Goal: Navigation & Orientation: Find specific page/section

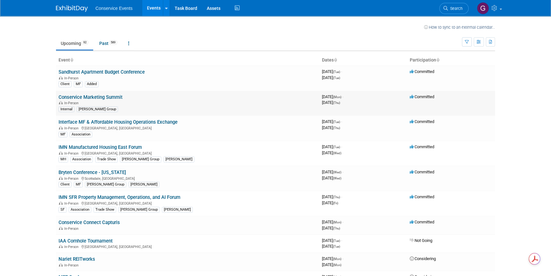
click at [109, 96] on link "Conservice Marketing Summit" at bounding box center [91, 97] width 64 height 6
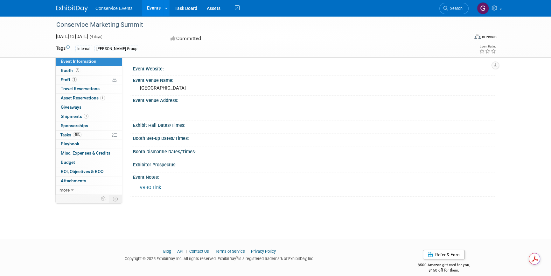
click at [153, 9] on link "Events" at bounding box center [153, 8] width 23 height 16
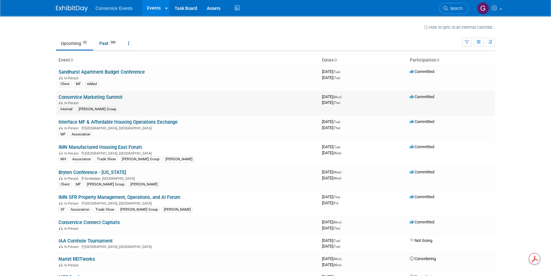
click at [107, 94] on td "Conservice Marketing Summit In-Person Internal Taylor Group" at bounding box center [188, 103] width 264 height 25
click at [105, 97] on link "Conservice Marketing Summit" at bounding box center [91, 97] width 64 height 6
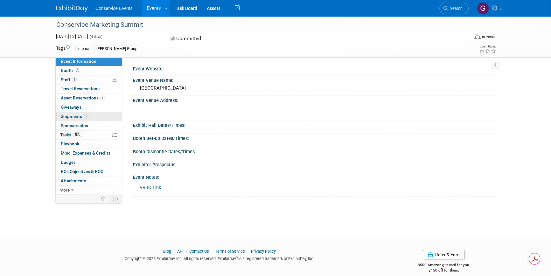
click at [74, 115] on span "Shipments 1" at bounding box center [75, 116] width 28 height 5
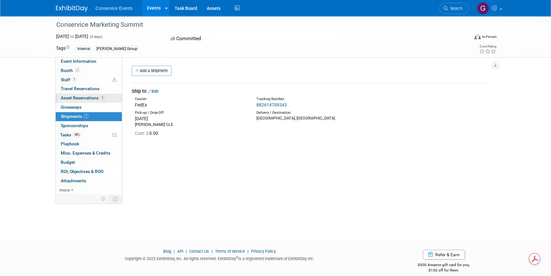
click at [75, 95] on span "Asset Reservations 1" at bounding box center [83, 97] width 44 height 5
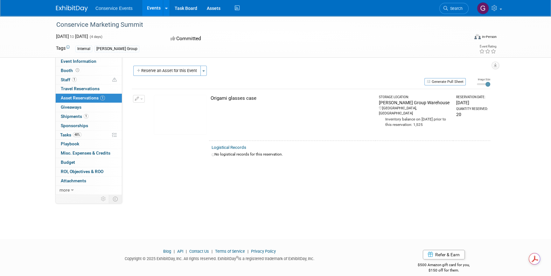
click at [152, 5] on link "Events" at bounding box center [153, 8] width 23 height 16
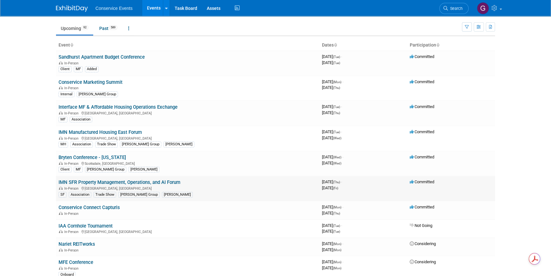
scroll to position [29, 0]
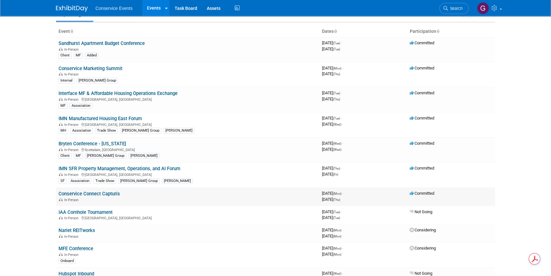
click at [103, 192] on link "Conservice Connect Capturis" at bounding box center [89, 194] width 61 height 6
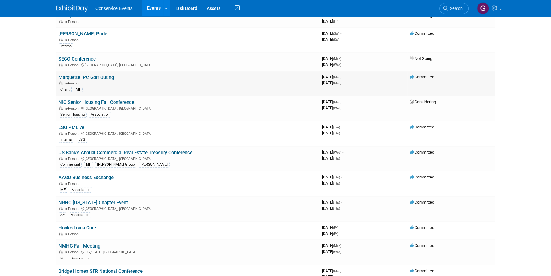
scroll to position [318, 0]
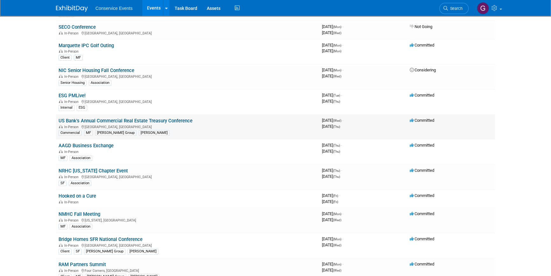
click at [150, 118] on link "US Bank's Annual Commercial Real Estate Treasury Conference" at bounding box center [126, 121] width 134 height 6
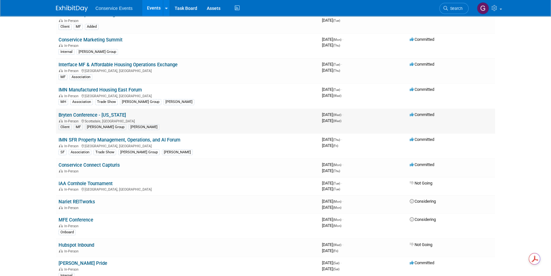
scroll to position [58, 0]
click at [127, 139] on link "IMN SFR Property Management, Operations, and AI Forum" at bounding box center [120, 140] width 122 height 6
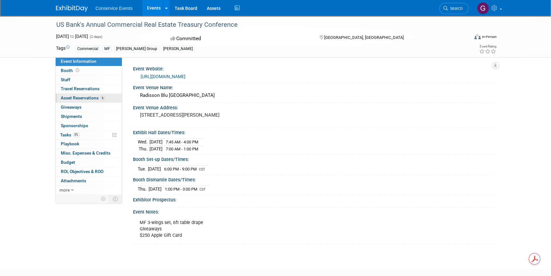
click at [81, 96] on span "Asset Reservations 6" at bounding box center [83, 97] width 44 height 5
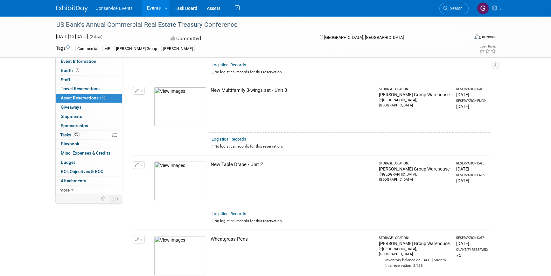
scroll to position [151, 0]
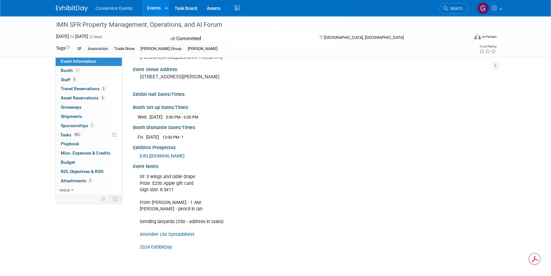
scroll to position [28, 0]
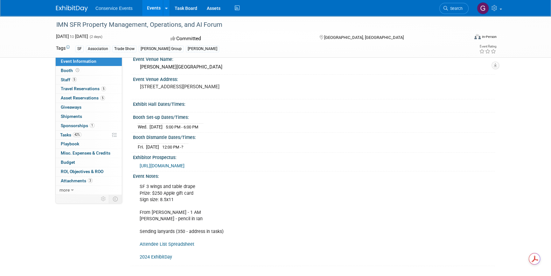
click at [153, 5] on link "Events" at bounding box center [153, 8] width 23 height 16
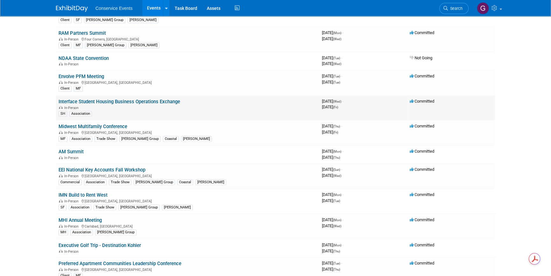
scroll to position [550, 0]
click at [214, 6] on link "Assets" at bounding box center [213, 8] width 23 height 16
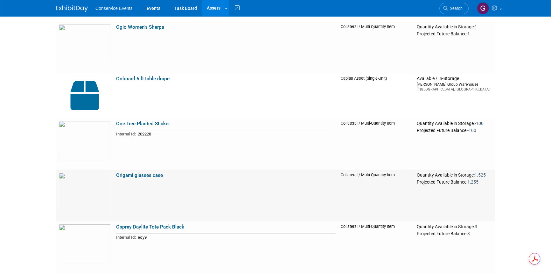
scroll to position [8536, 0]
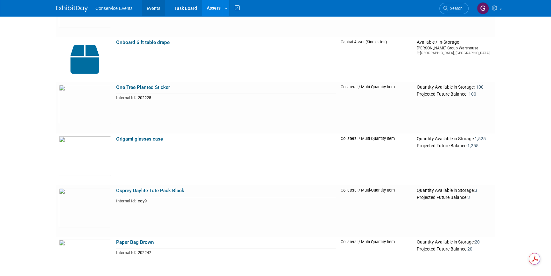
click at [153, 8] on link "Events" at bounding box center [153, 8] width 23 height 16
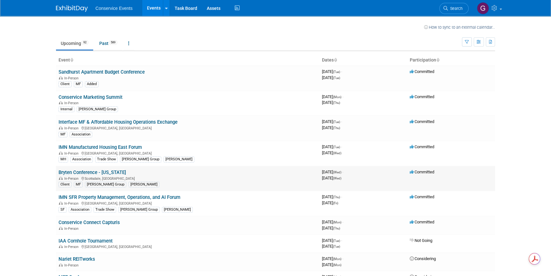
click at [102, 173] on link "Bryten Conference - [US_STATE]" at bounding box center [92, 172] width 67 height 6
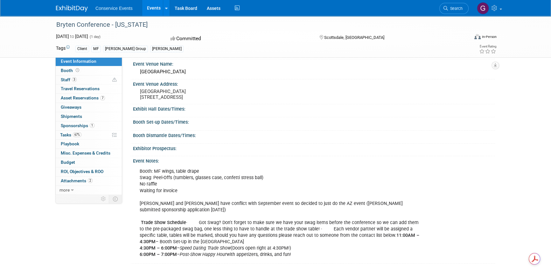
scroll to position [66, 0]
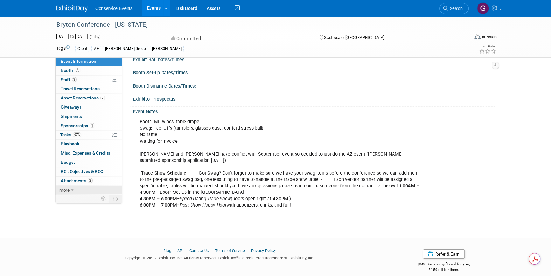
click at [66, 189] on span "more" at bounding box center [65, 189] width 10 height 5
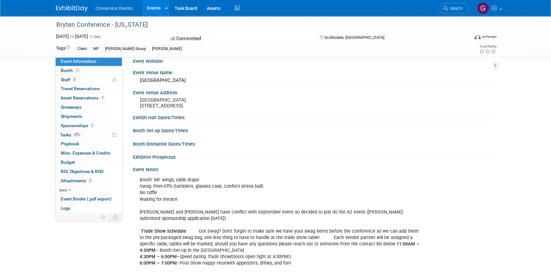
scroll to position [0, 0]
